Goal: Browse casually

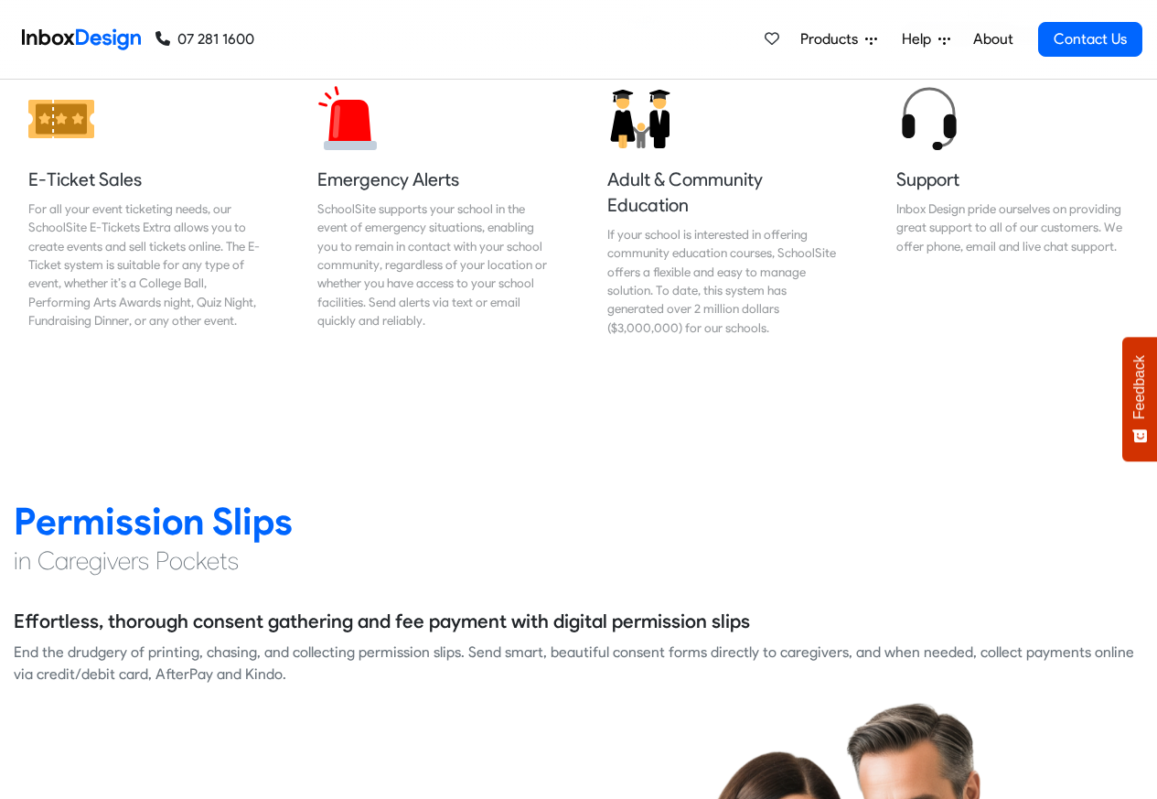
scroll to position [2195, 0]
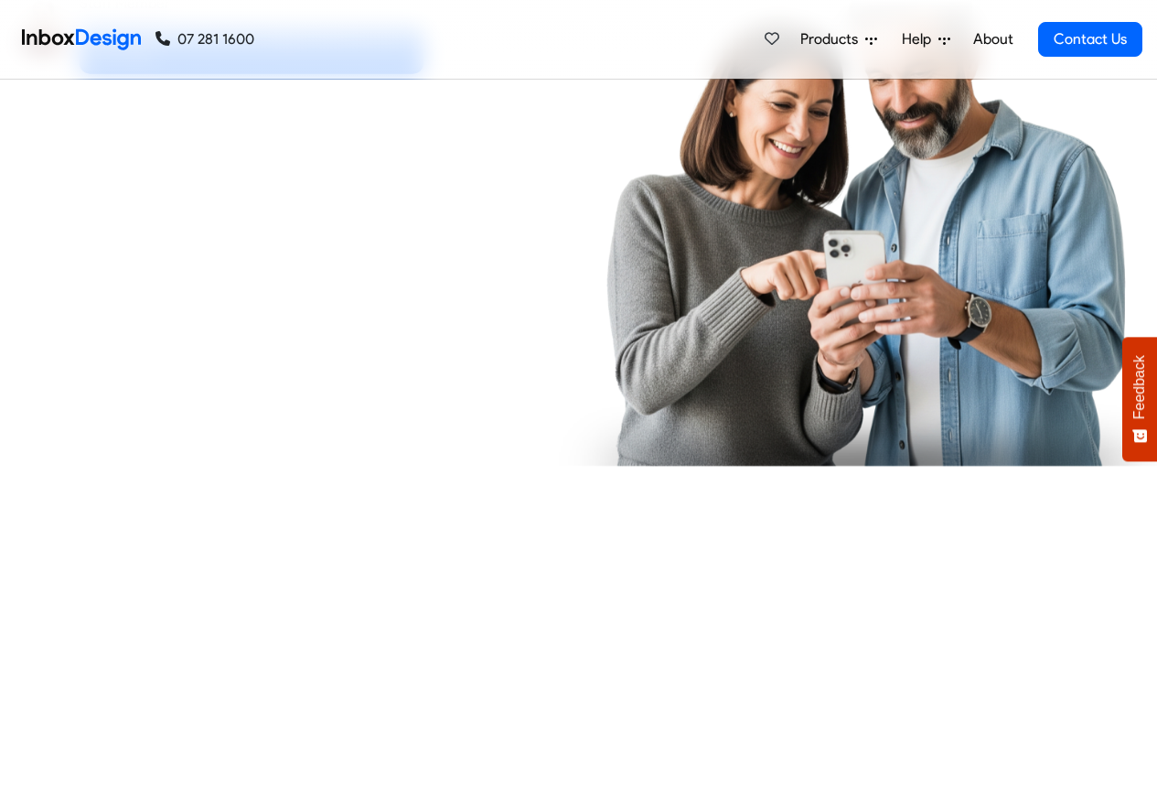
checkbox input "true"
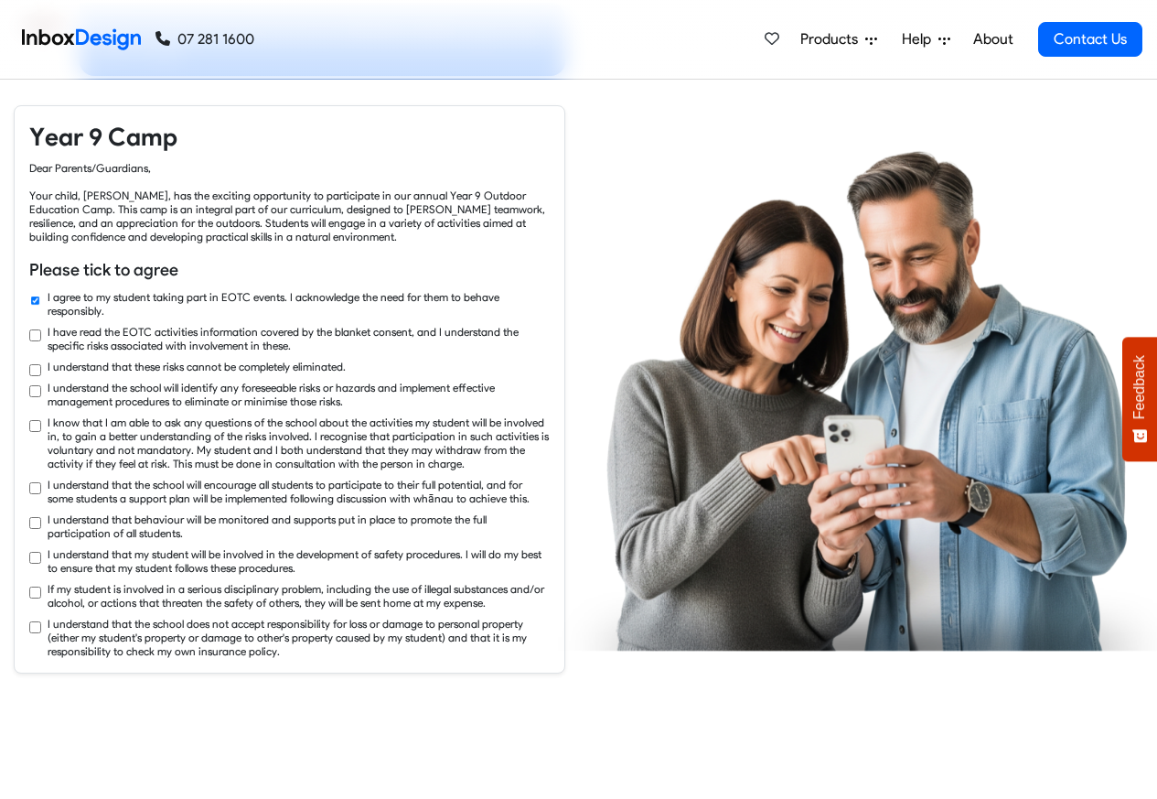
checkbox input "true"
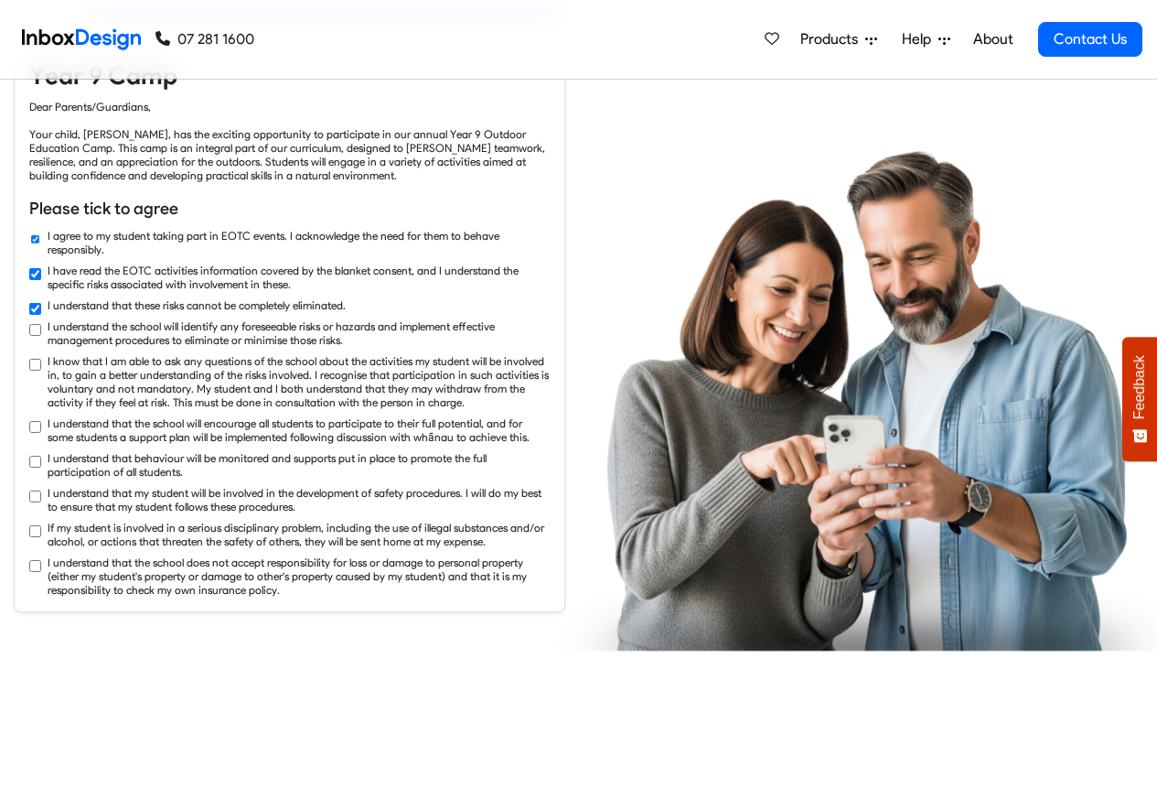
checkbox input "true"
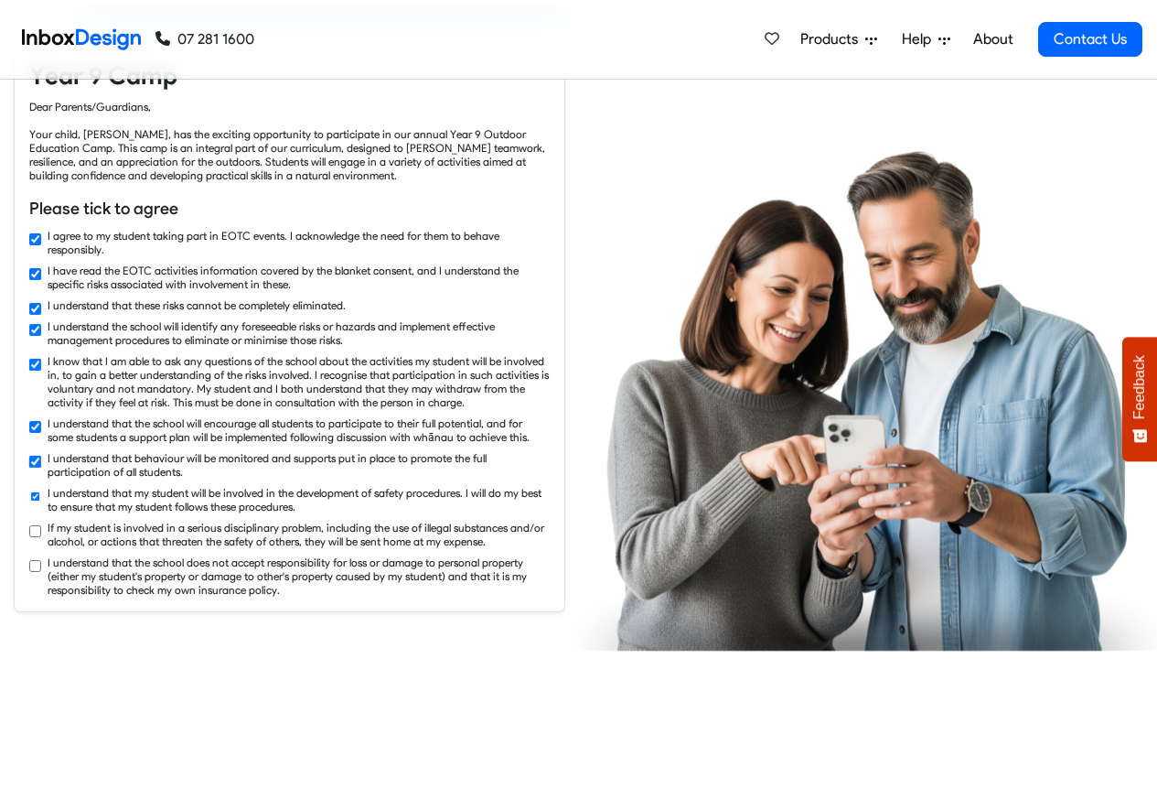
checkbox input "true"
